Goal: Task Accomplishment & Management: Manage account settings

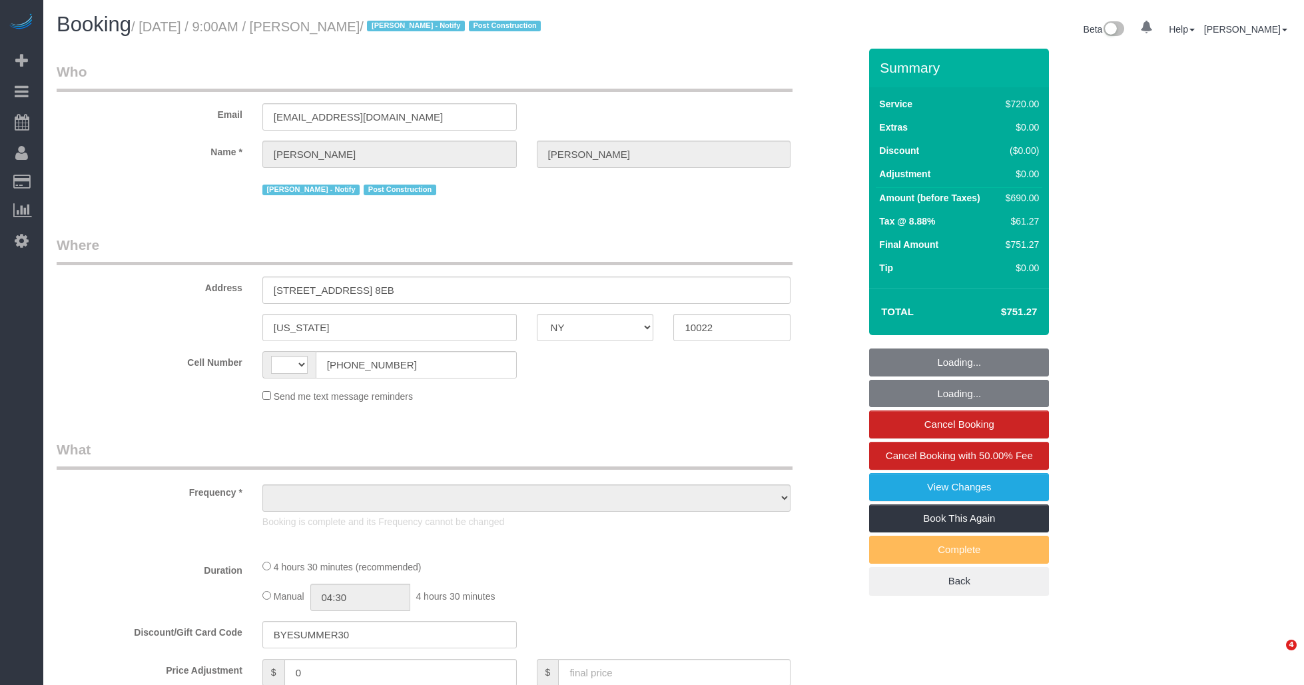
select select "NY"
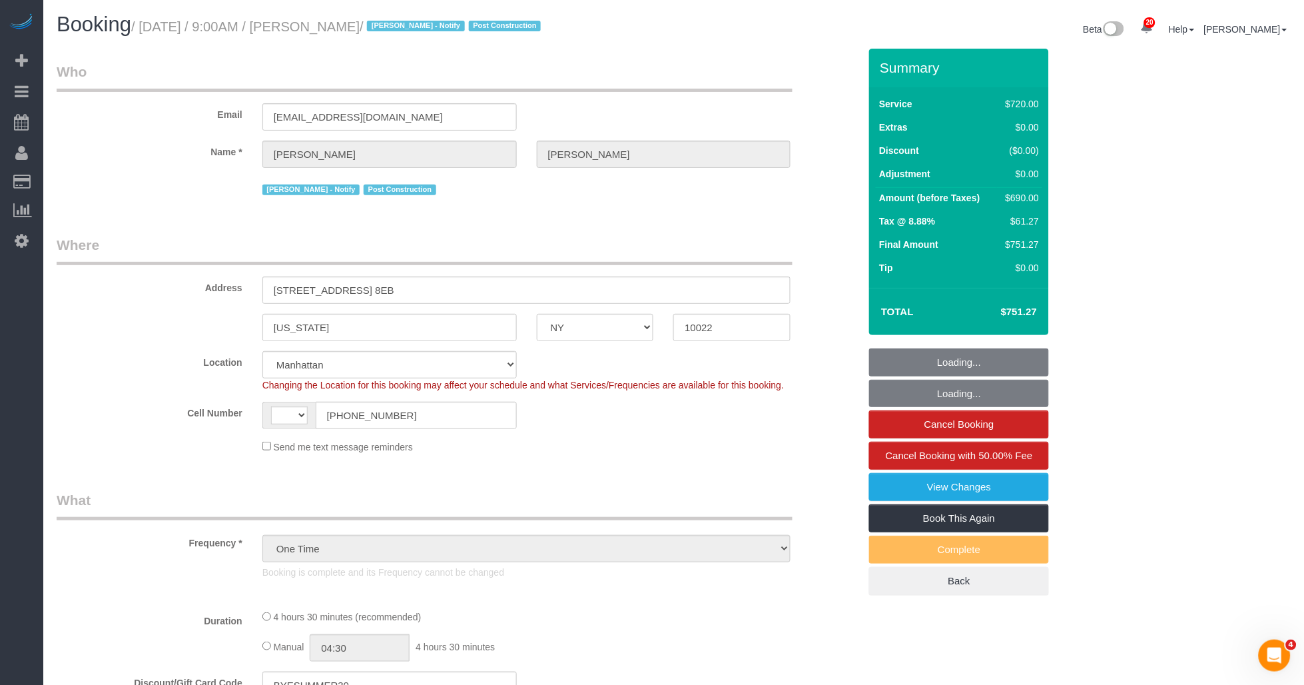
select select "object:823"
select select "string:US"
select select "string:stripe-pm_1S0OB64VGloSiKo77nNujPK3"
select select "2"
select select "270"
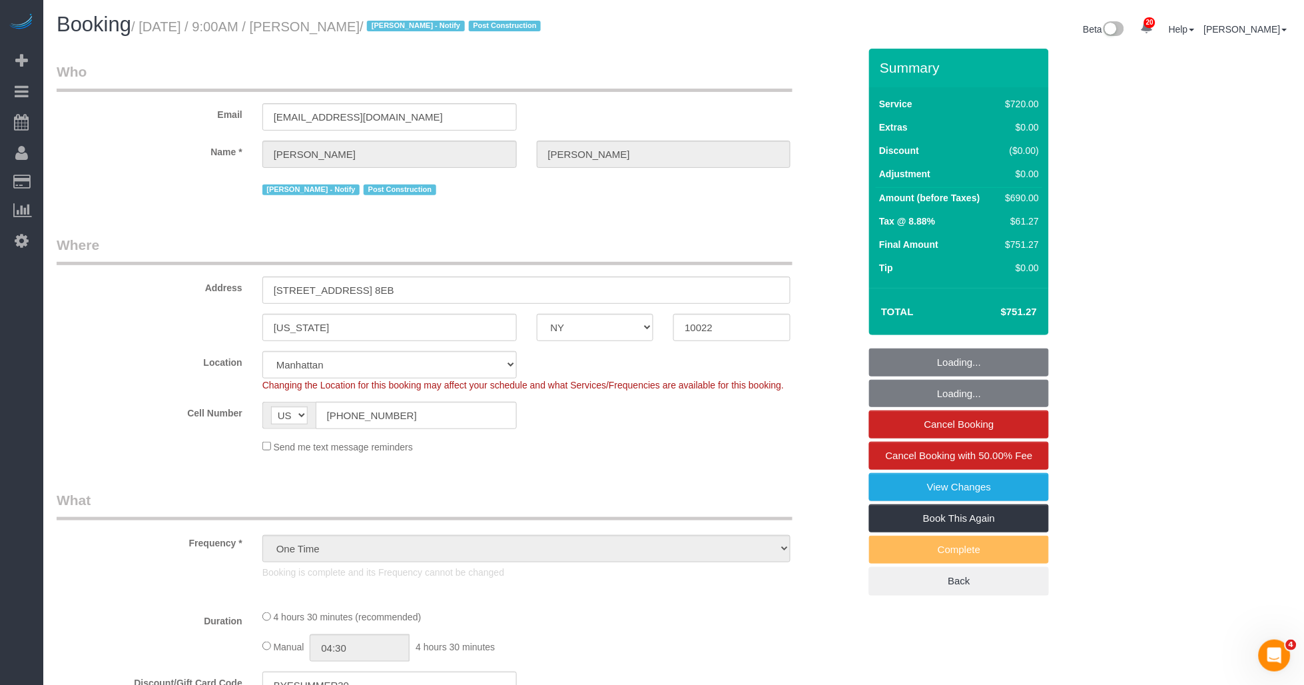
select select "number:89"
select select "number:90"
select select "number:15"
select select "number:7"
select select "spot1"
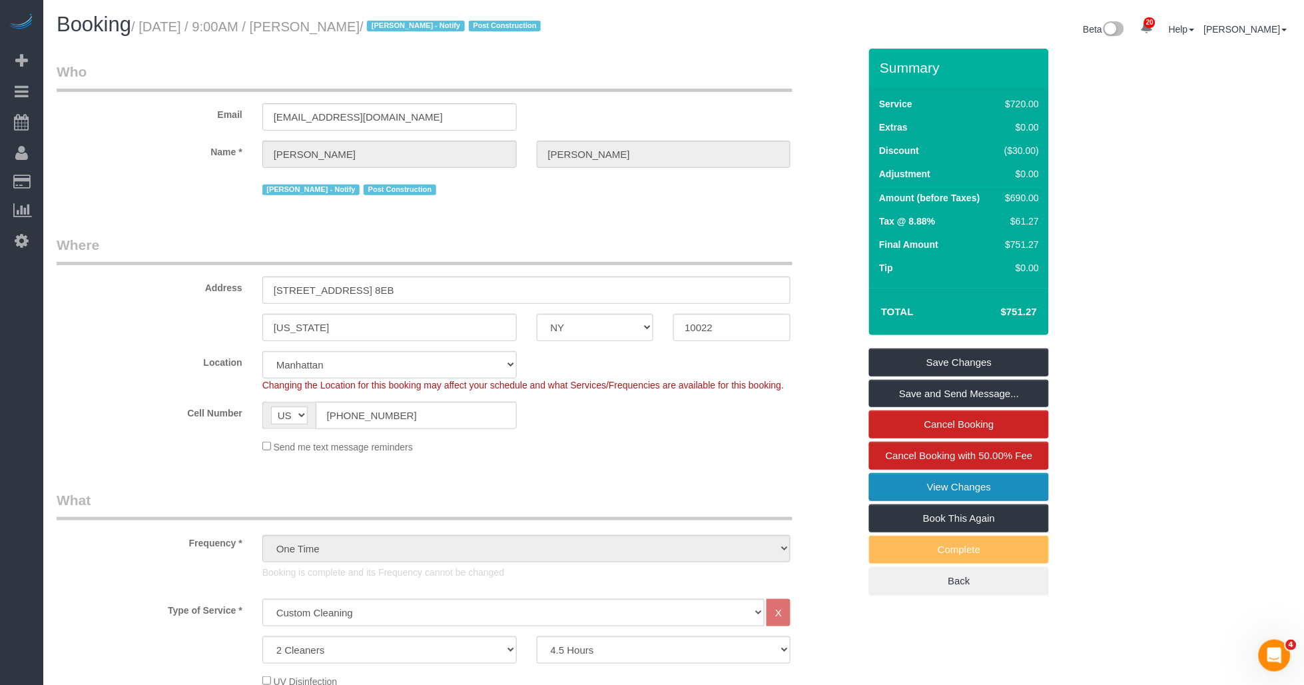
click at [920, 483] on link "View Changes" at bounding box center [959, 487] width 180 height 28
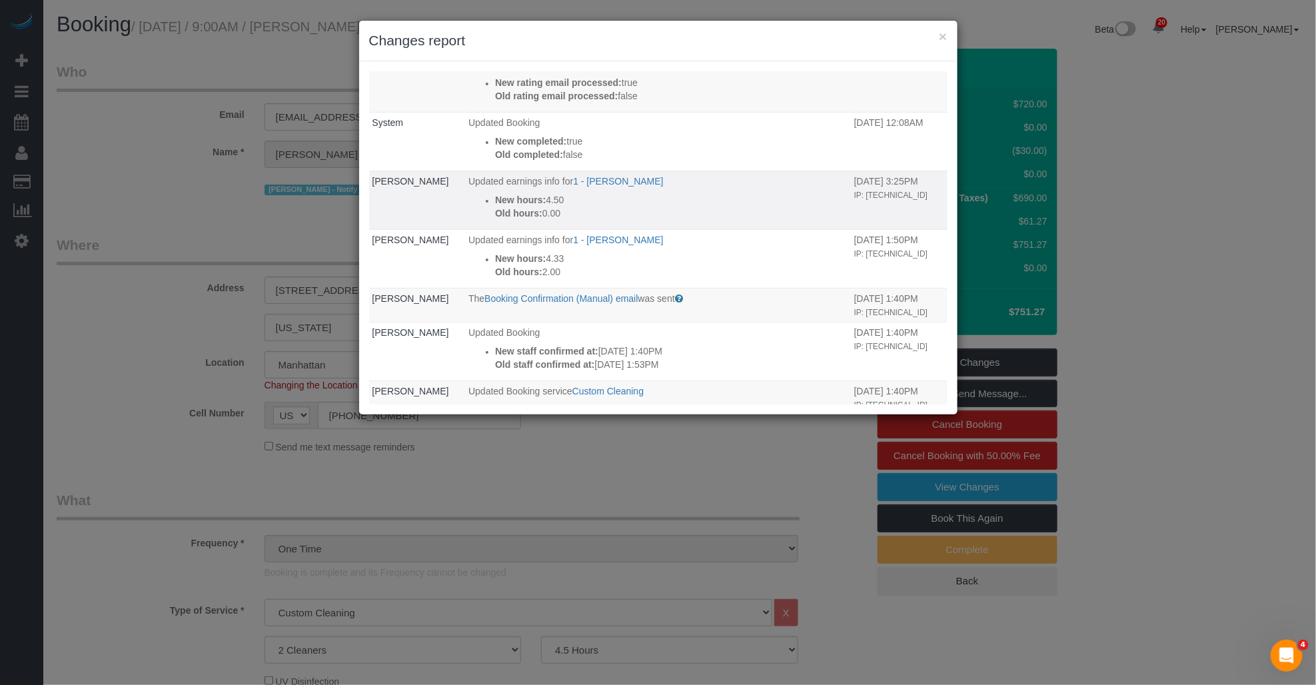
scroll to position [370, 0]
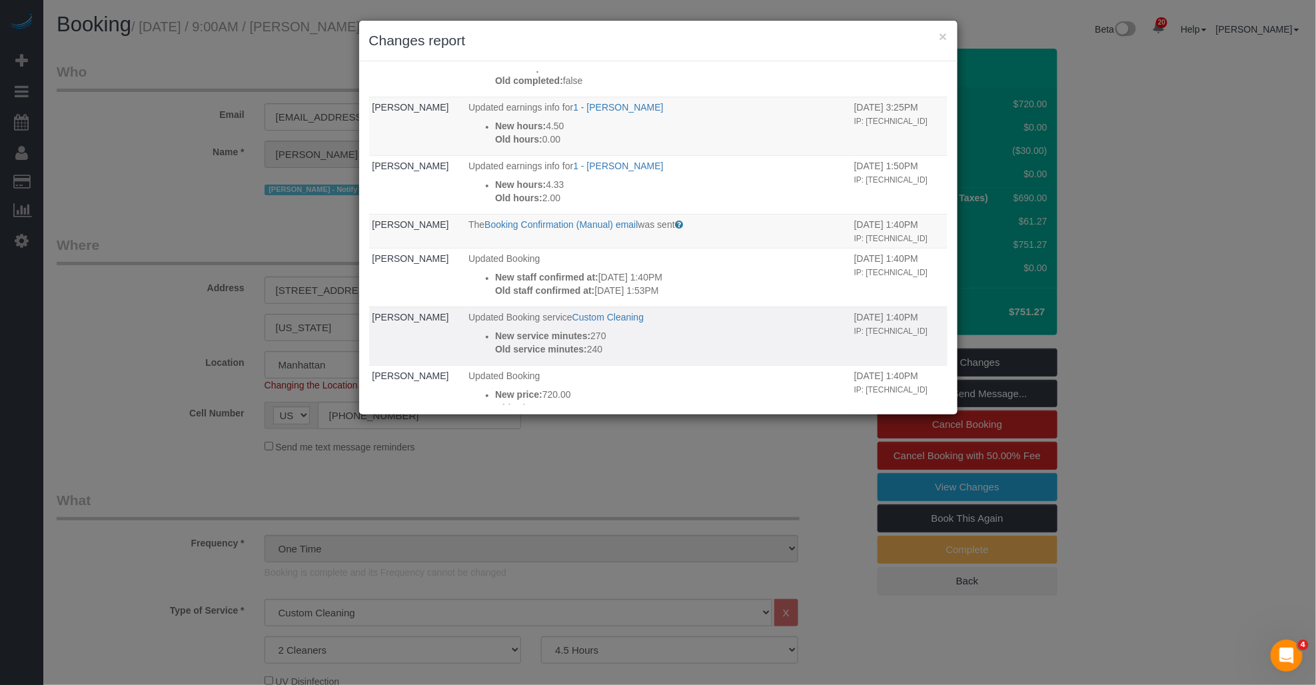
click at [589, 356] on p "Old service minutes: 240" at bounding box center [671, 348] width 352 height 13
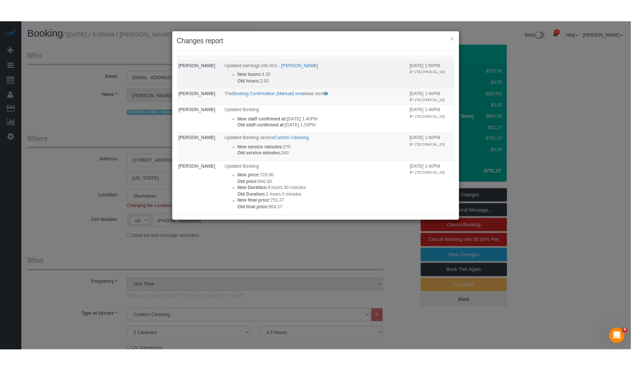
scroll to position [518, 0]
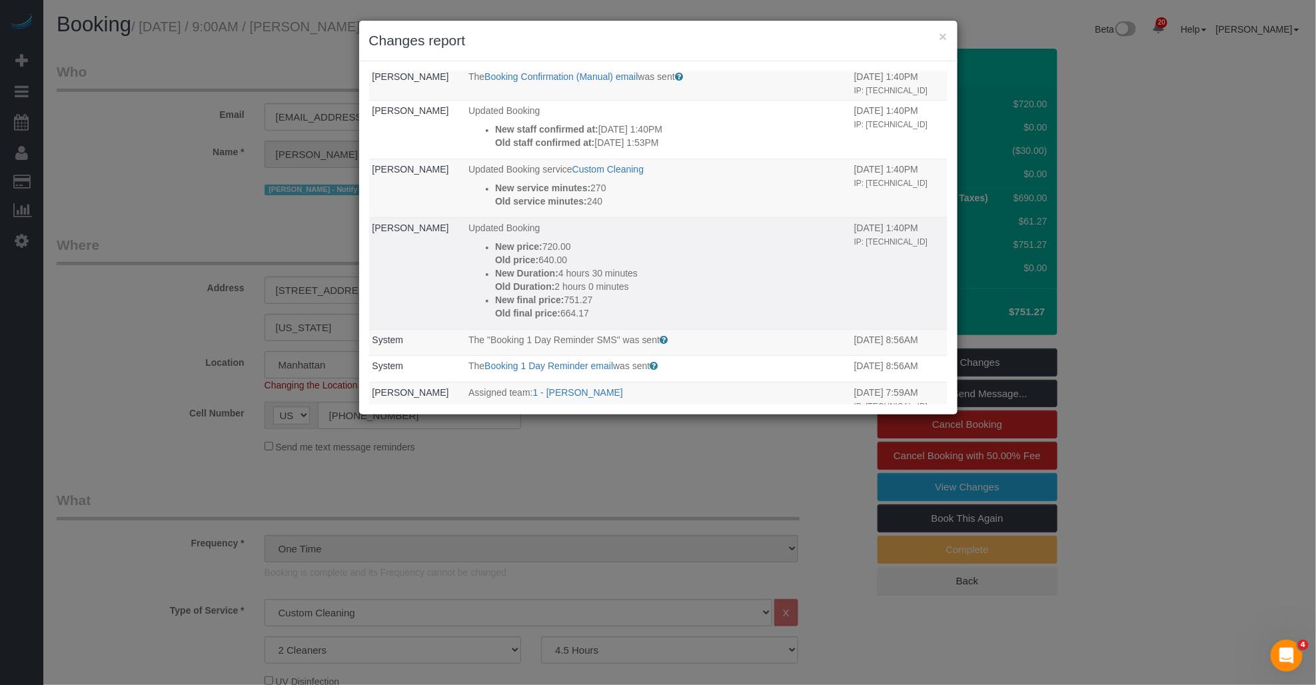
drag, startPoint x: 568, startPoint y: 301, endPoint x: 586, endPoint y: 301, distance: 18.0
click at [586, 280] on p "New Duration: 4 hours 30 minutes" at bounding box center [671, 272] width 352 height 13
drag, startPoint x: 586, startPoint y: 301, endPoint x: 614, endPoint y: 308, distance: 28.8
click at [614, 293] on p "Old Duration: 2 hours 0 minutes" at bounding box center [671, 286] width 352 height 13
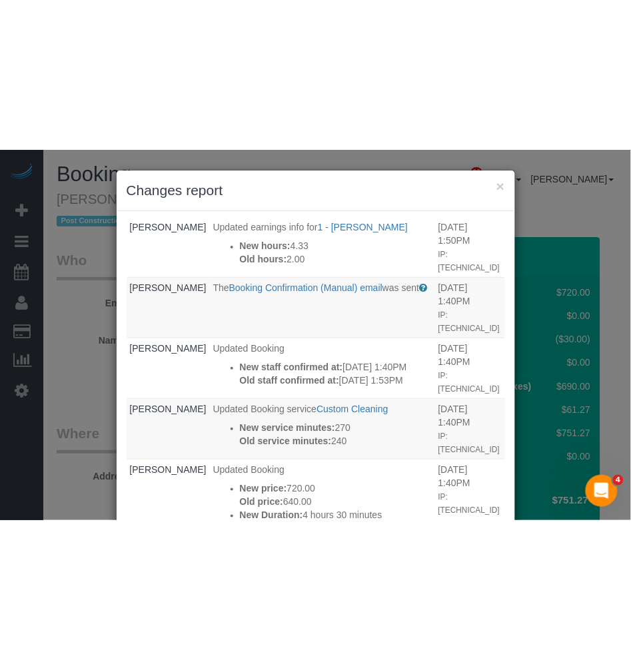
scroll to position [584, 0]
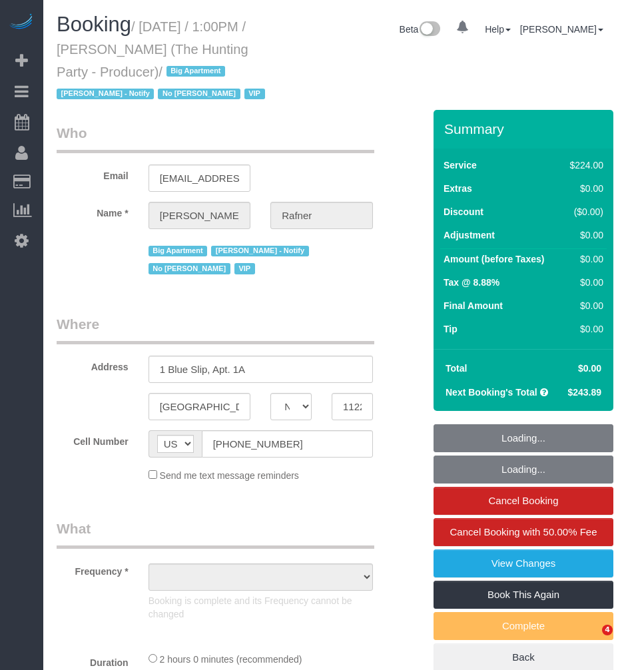
select select "NY"
select select "object:833"
select select "string:stripe-pm_1Rtzof4VGloSiKo7440tZ5Fk"
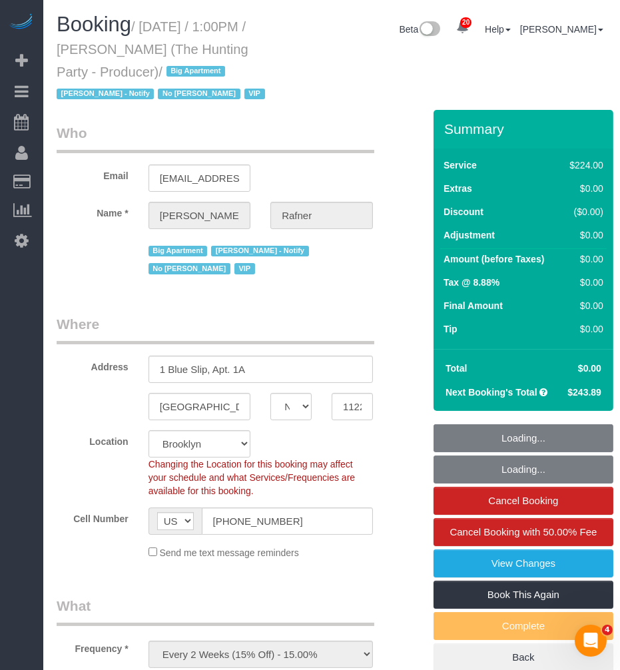
select select "41402"
select select "2"
select select "120"
select select "spot1"
select select "number:58"
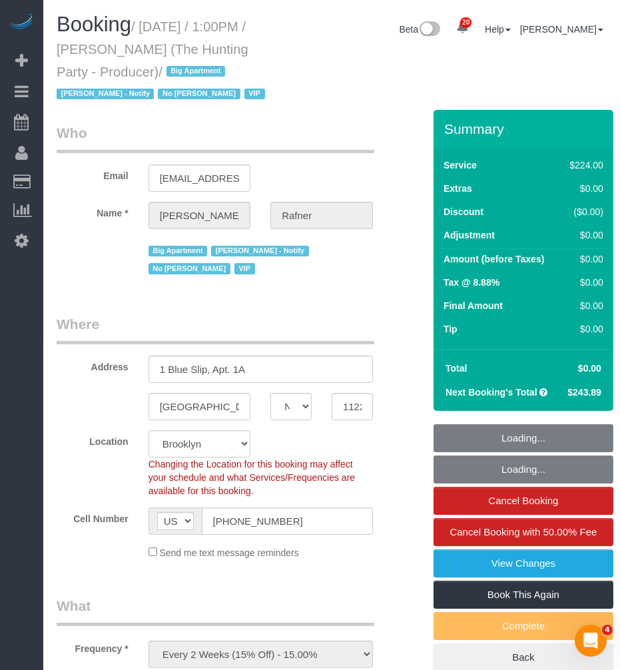
select select "number:76"
select select "number:15"
select select "number:5"
select select "object:1483"
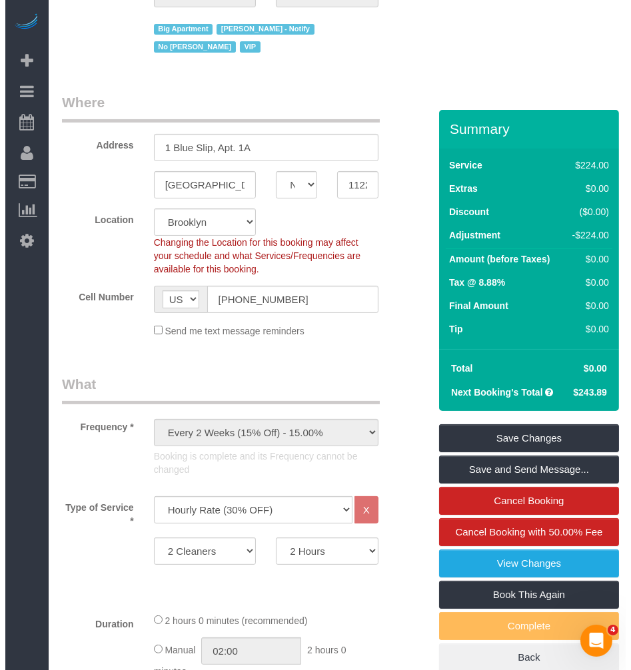
scroll to position [296, 0]
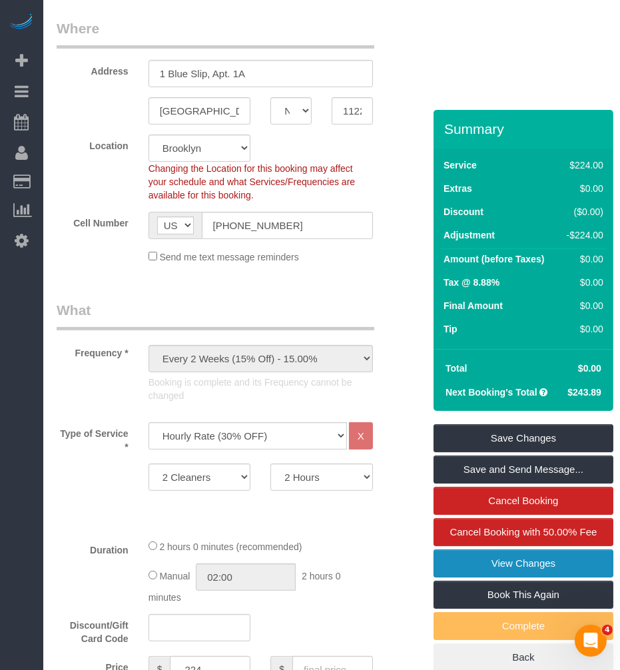
click at [514, 564] on link "View Changes" at bounding box center [524, 564] width 180 height 28
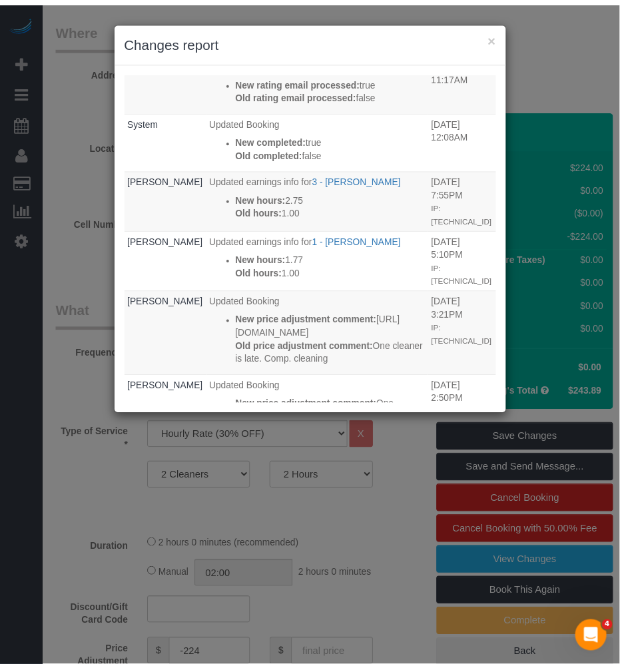
scroll to position [148, 0]
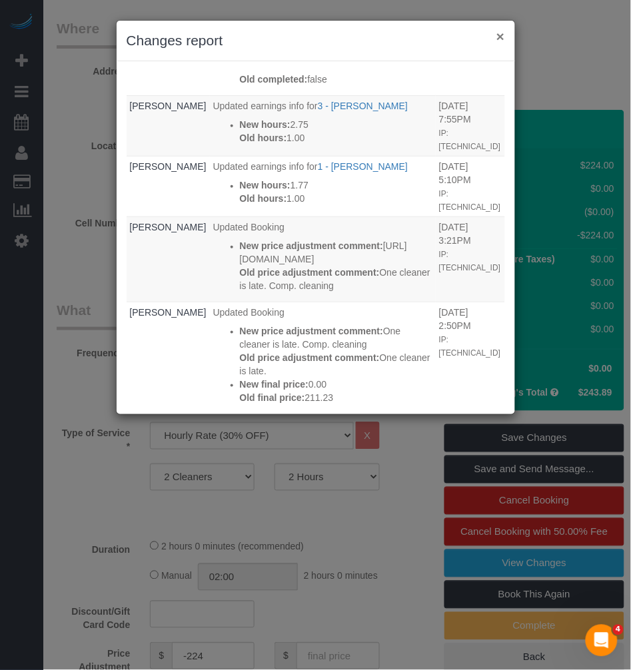
click at [498, 36] on button "×" at bounding box center [500, 36] width 8 height 14
